Goal: Information Seeking & Learning: Learn about a topic

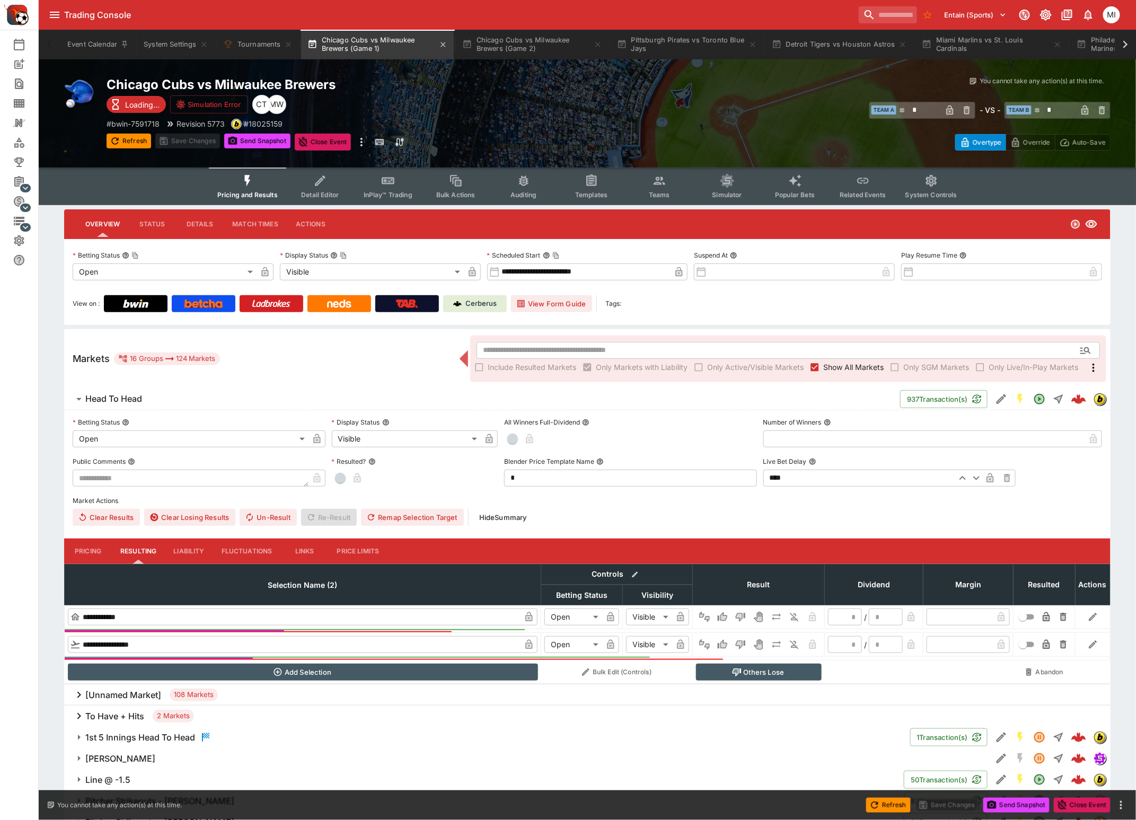
click at [351, 37] on button "Chicago Cubs vs Milwaukee Brewers (Game 1)" at bounding box center [377, 45] width 153 height 30
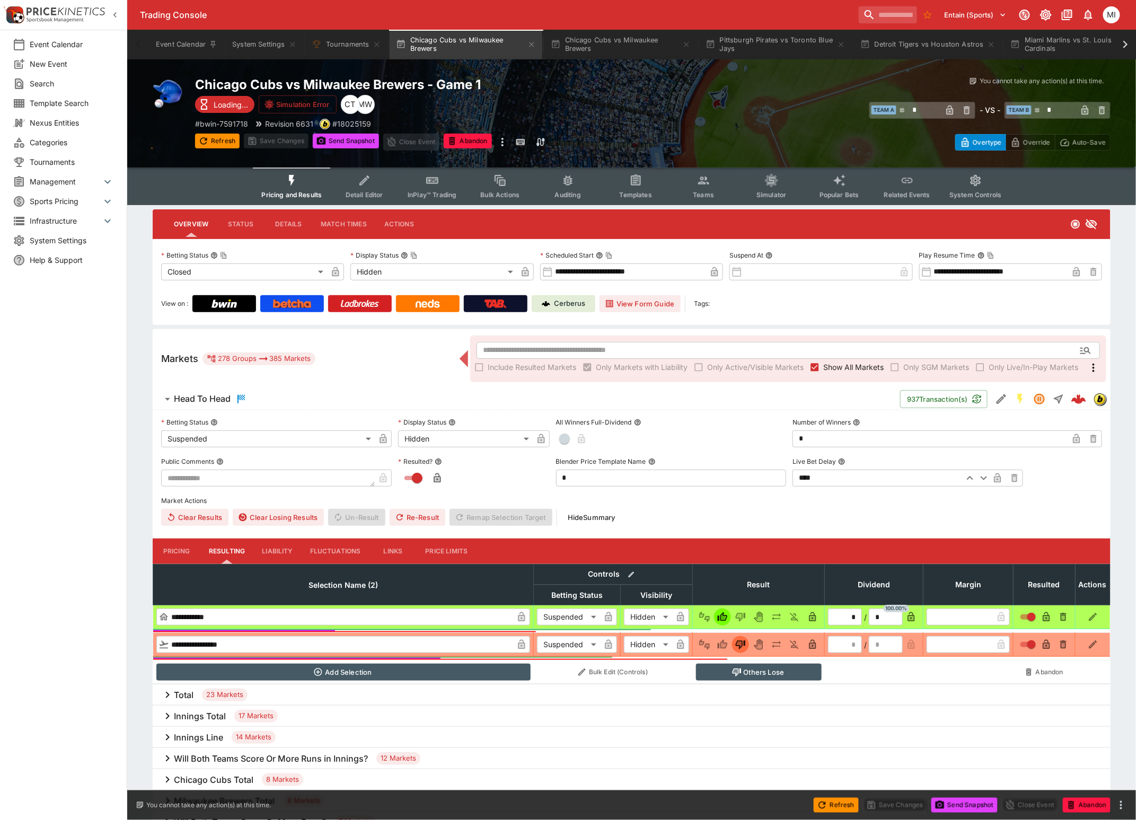
click at [841, 371] on span "Show All Markets" at bounding box center [853, 366] width 60 height 11
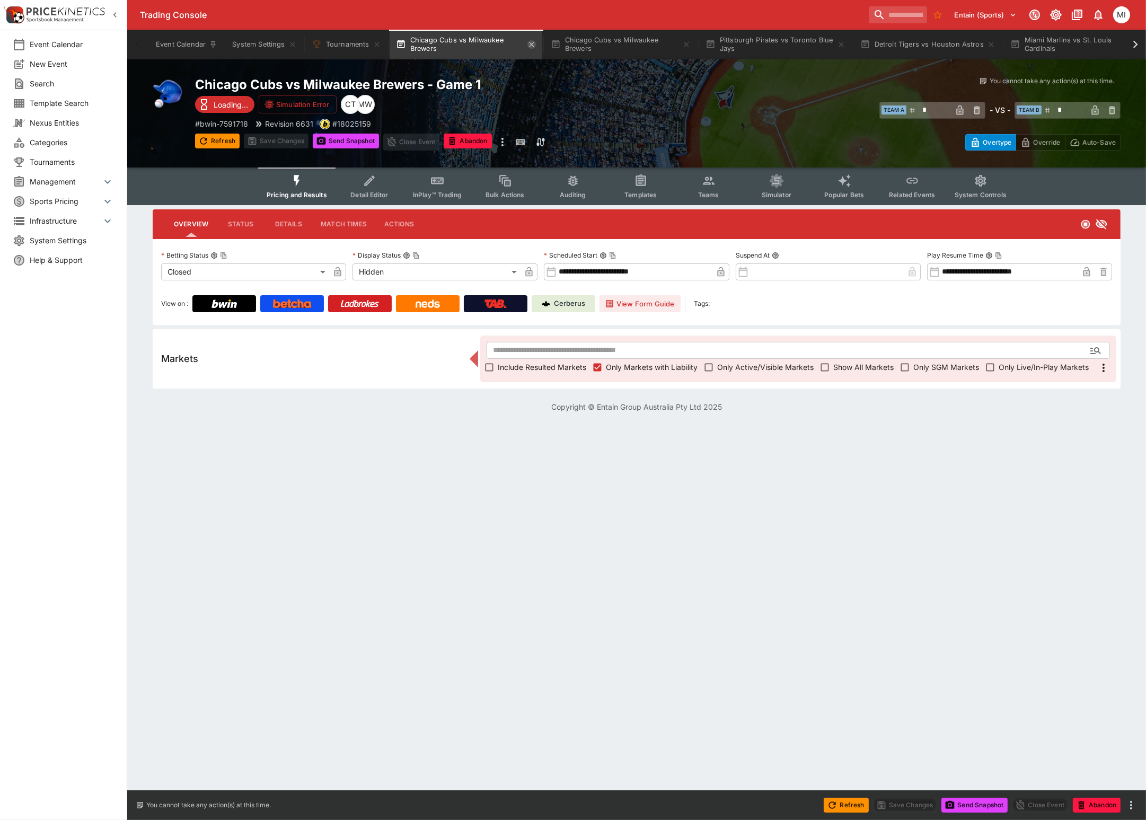
click at [531, 45] on icon "button" at bounding box center [531, 44] width 8 height 8
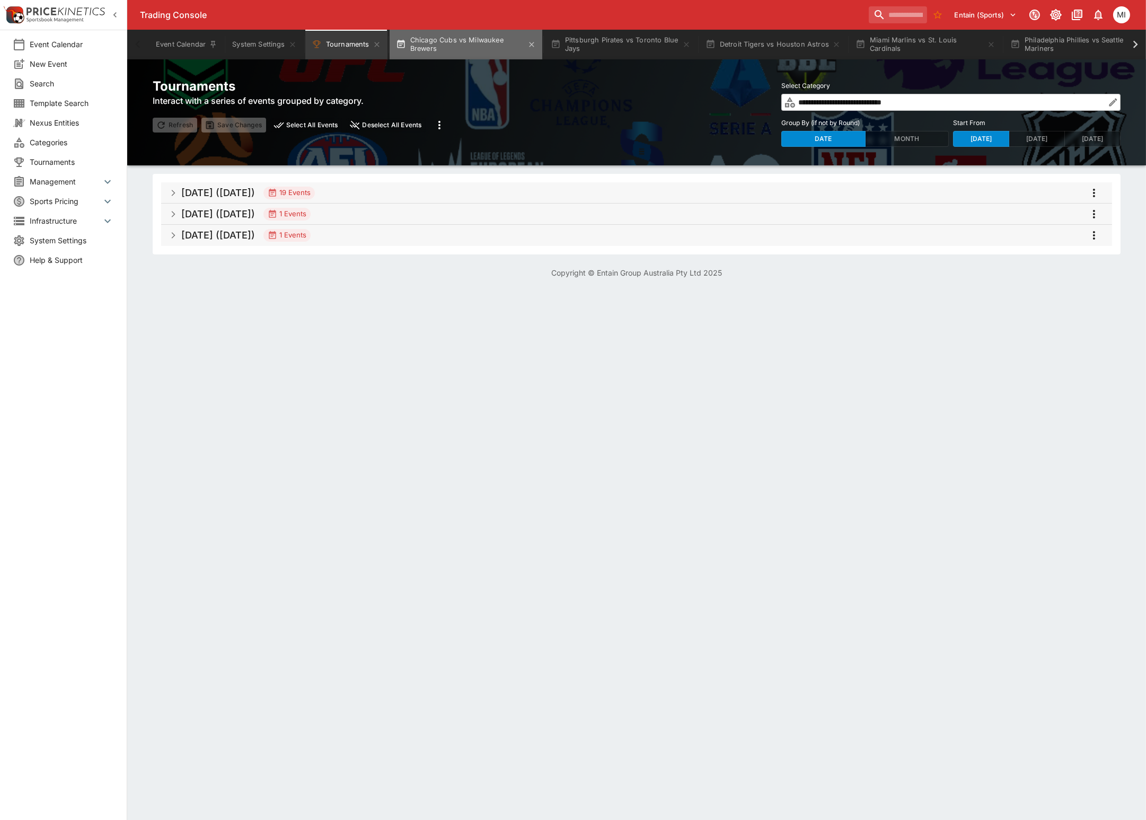
click at [459, 51] on button "Chicago Cubs vs Milwaukee Brewers" at bounding box center [466, 45] width 153 height 30
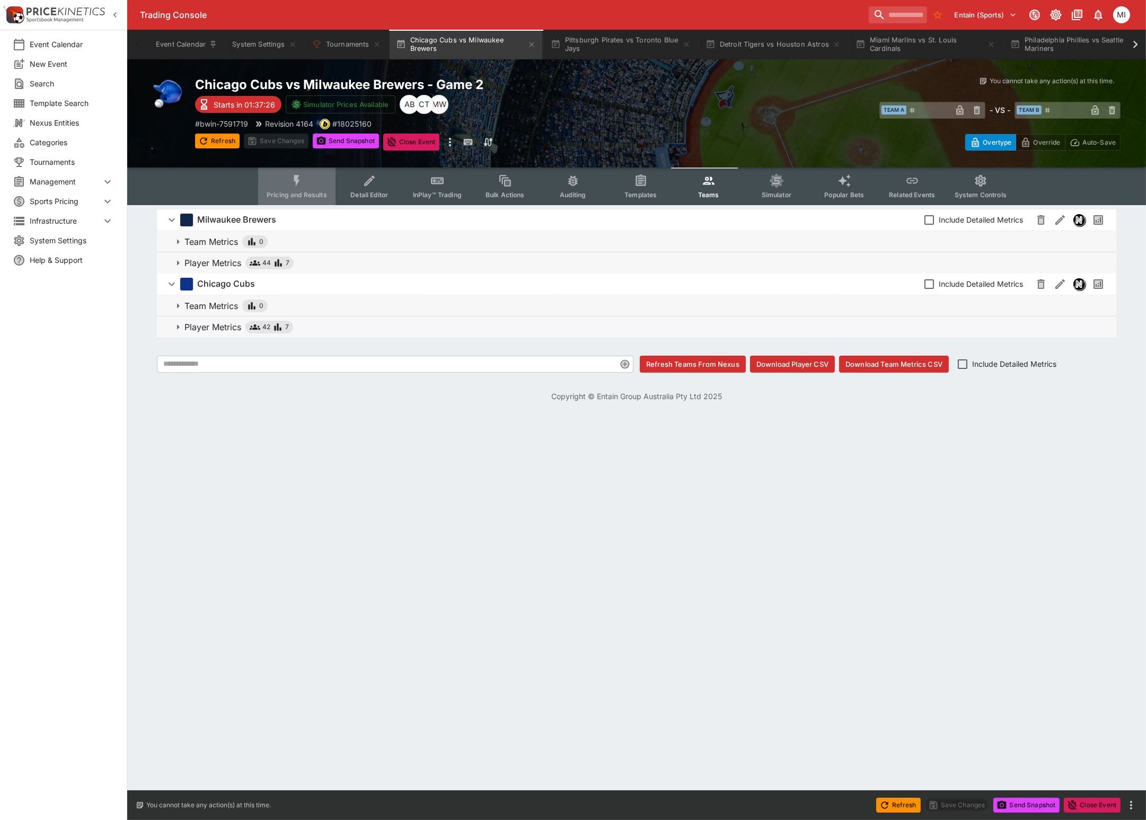
click at [290, 181] on button "Pricing and Results" at bounding box center [296, 186] width 77 height 38
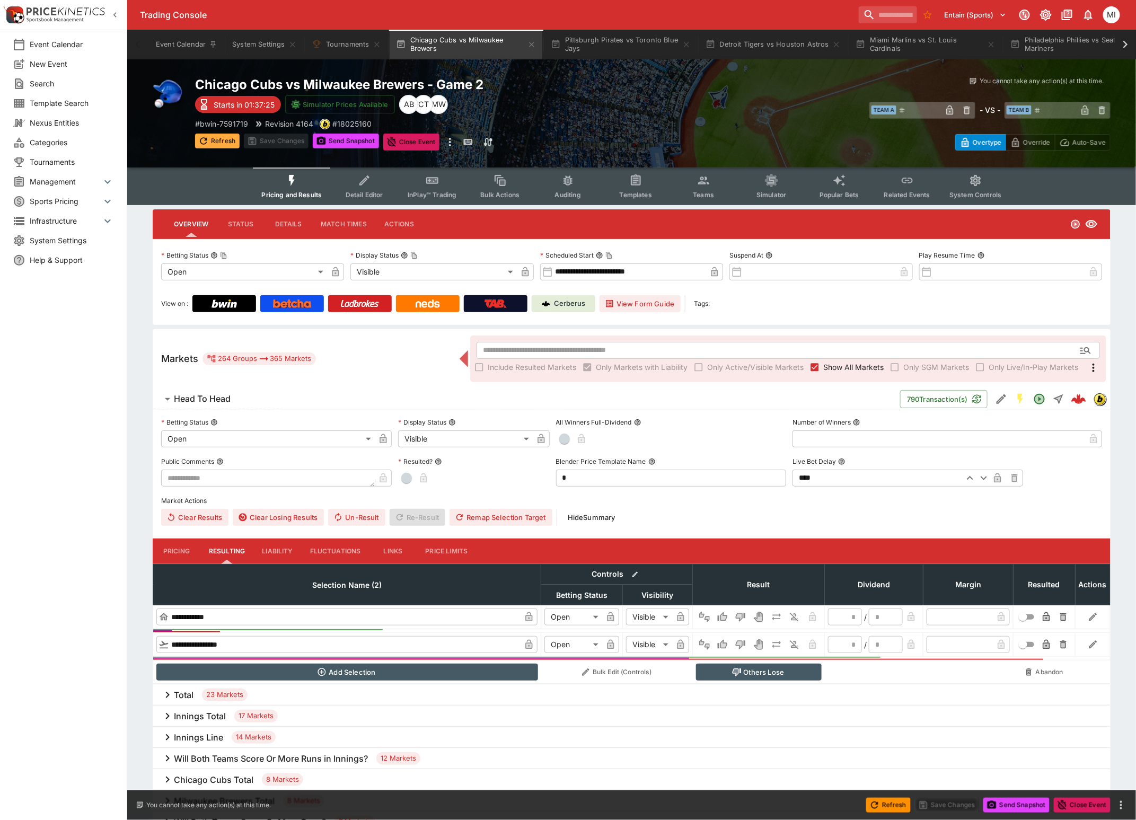
click at [225, 143] on button "Refresh" at bounding box center [217, 141] width 45 height 15
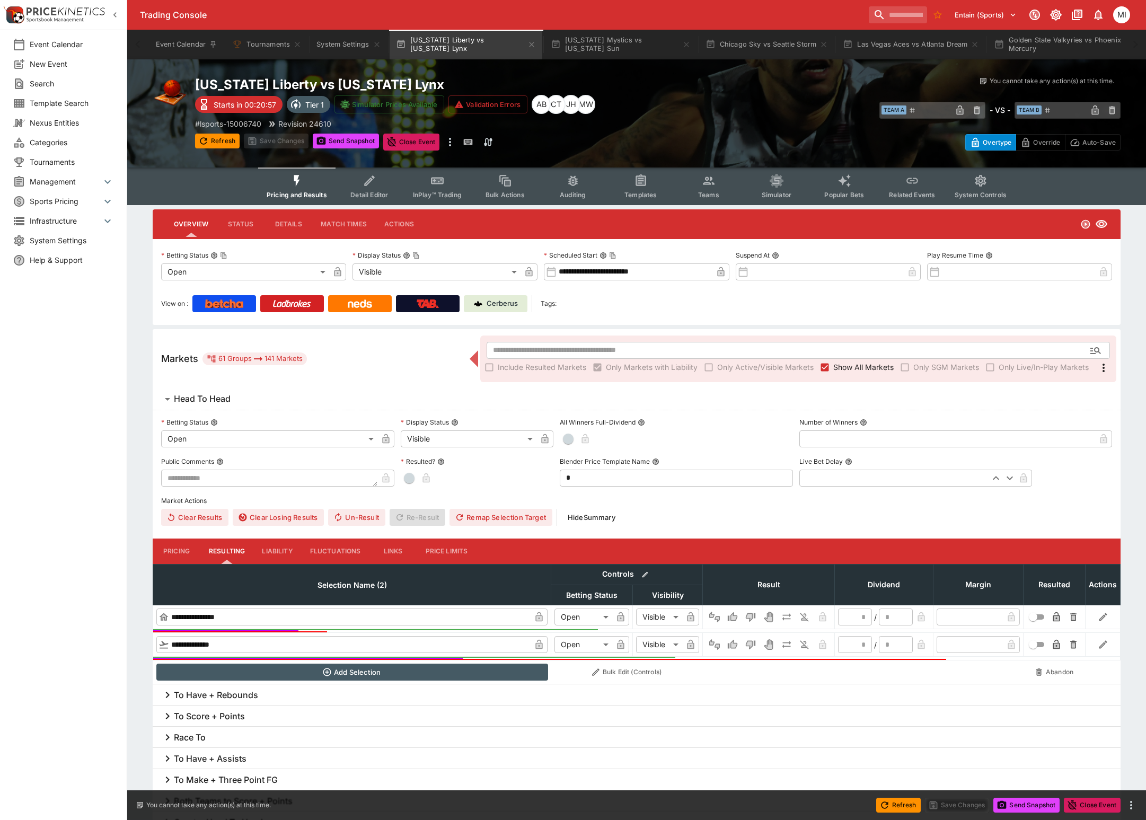
type input "**********"
